Goal: Task Accomplishment & Management: Manage account settings

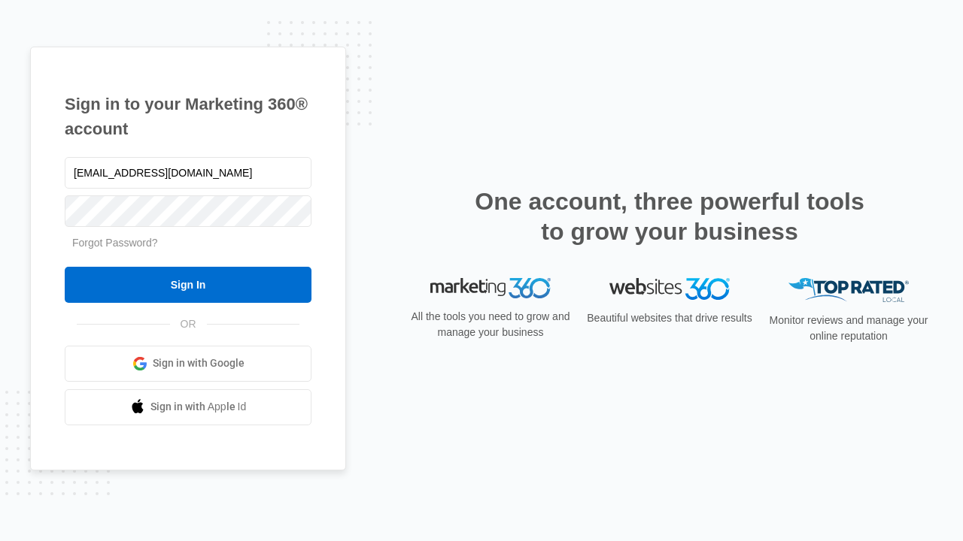
type input "[EMAIL_ADDRESS][DOMAIN_NAME]"
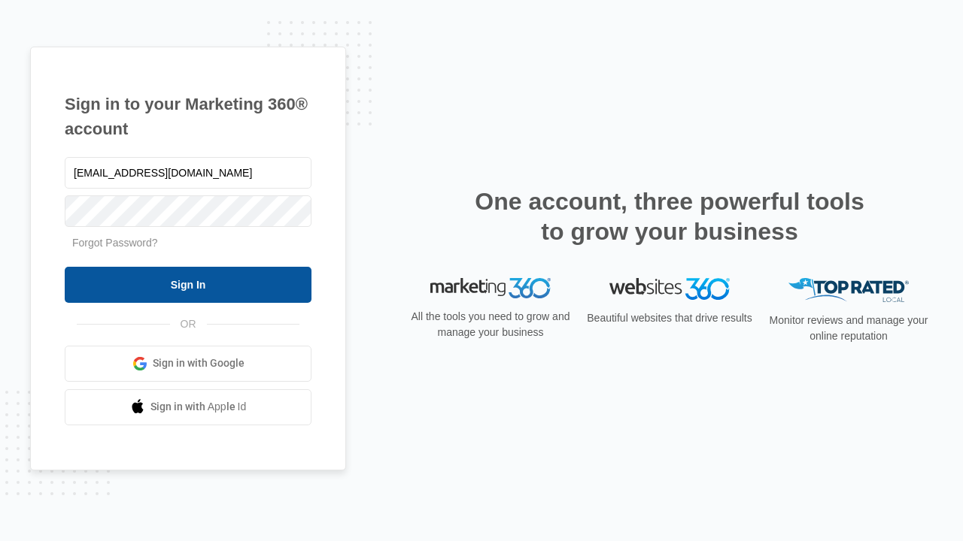
click at [188, 284] on input "Sign In" at bounding box center [188, 285] width 247 height 36
